Goal: Answer question/provide support

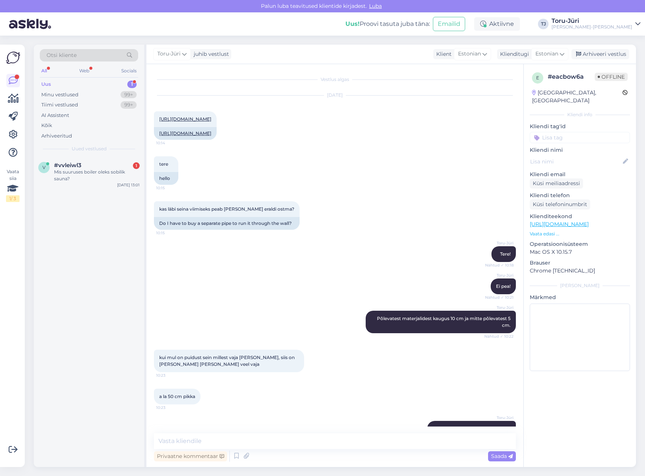
scroll to position [84, 0]
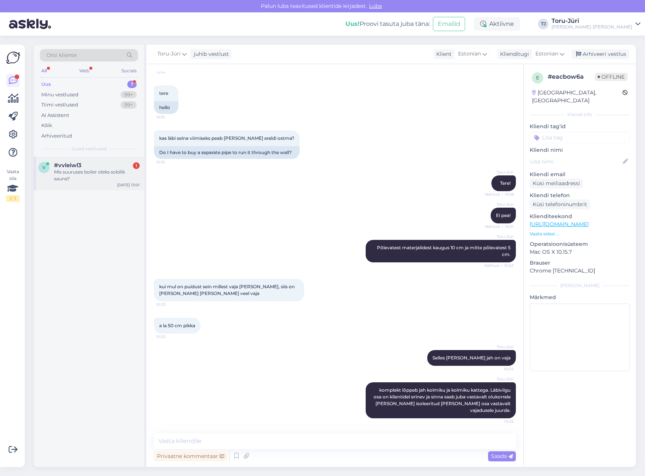
click at [64, 174] on div "Mis suuruses boiler oleks sobilik sauna?" at bounding box center [97, 176] width 86 height 14
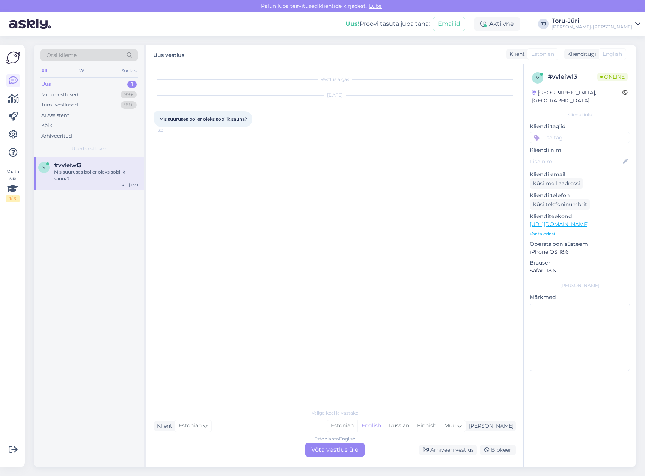
click at [588, 221] on link "[URL][DOMAIN_NAME]" at bounding box center [558, 224] width 59 height 7
click at [338, 448] on div "Estonian to English Võta vestlus üle" at bounding box center [334, 450] width 59 height 14
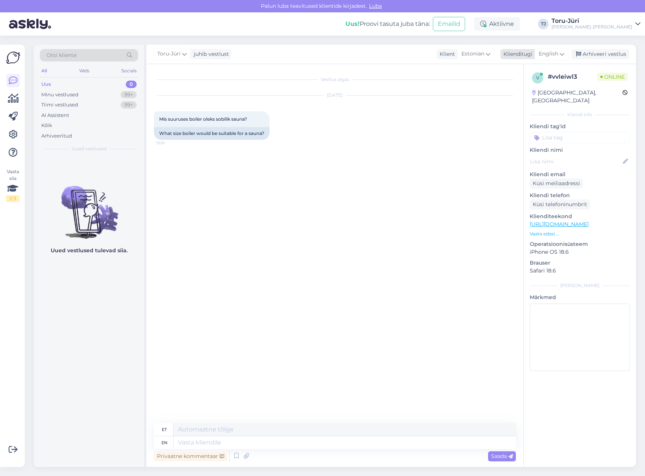
click at [548, 52] on span "English" at bounding box center [548, 54] width 20 height 8
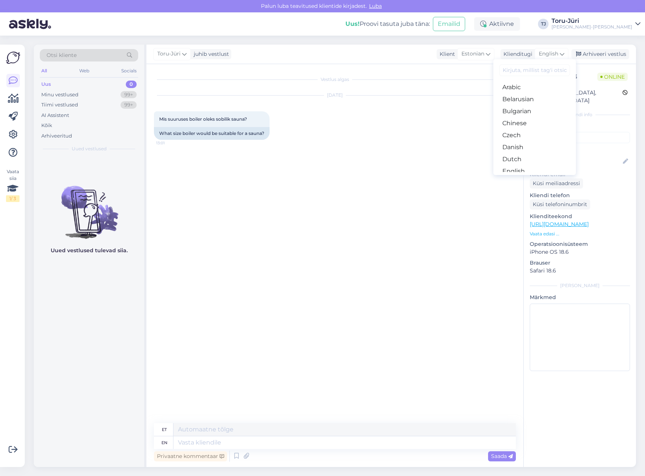
click at [533, 177] on link "Estonian" at bounding box center [534, 183] width 83 height 12
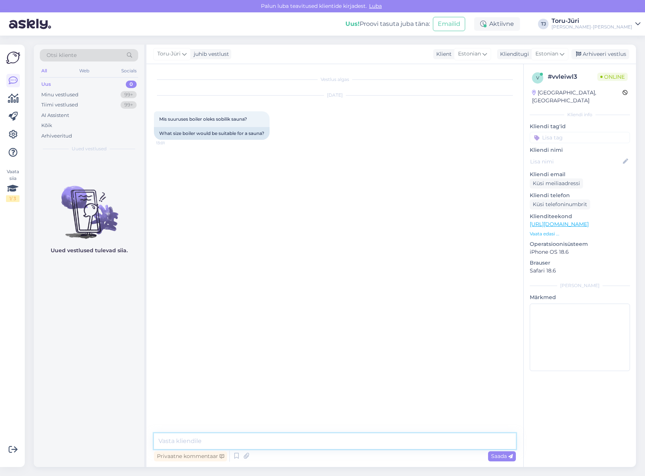
click at [270, 439] on textarea at bounding box center [335, 442] width 362 height 16
type textarea "Tere!"
type textarea "Palju keskmiselt saunapäeval inimesi käib?"
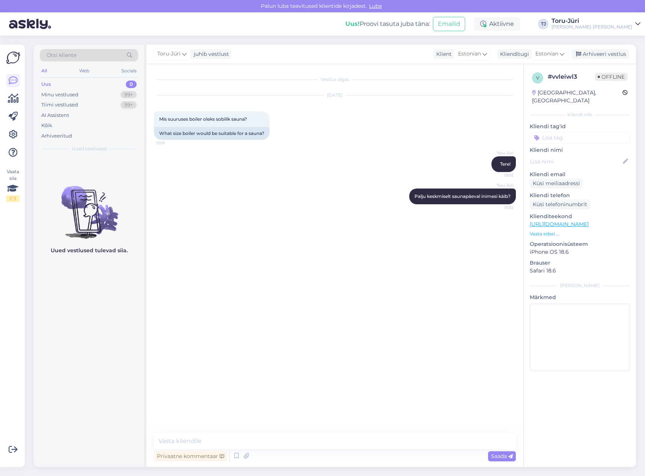
click at [588, 221] on link "[URL][DOMAIN_NAME]" at bounding box center [558, 224] width 59 height 7
click at [299, 437] on textarea at bounding box center [335, 442] width 362 height 16
click at [263, 443] on textarea at bounding box center [335, 442] width 362 height 16
type textarea "Soovitaks kaaluda alates 150L"
click at [94, 96] on div "Minu vestlused 99+" at bounding box center [89, 95] width 98 height 11
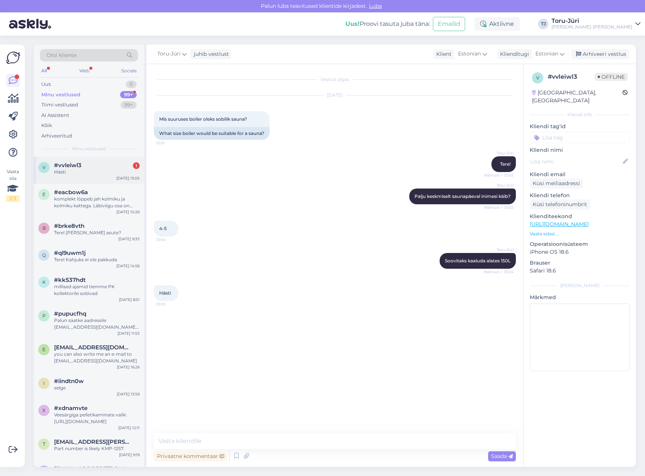
click at [102, 179] on div "v #vvleiwl3 1 Hästi [DATE] 13:05" at bounding box center [89, 170] width 110 height 27
click at [623, 62] on div "[PERSON_NAME]-Jüri juhib vestlust Klient [DEMOGRAPHIC_DATA] Klienditugi Estonia…" at bounding box center [390, 55] width 489 height 20
